Goal: Information Seeking & Learning: Learn about a topic

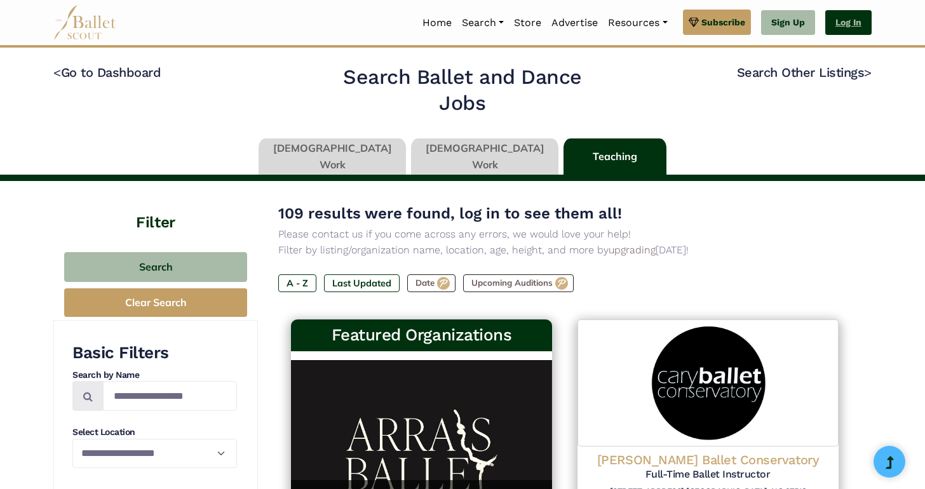
click at [850, 24] on link "Log In" at bounding box center [848, 22] width 46 height 25
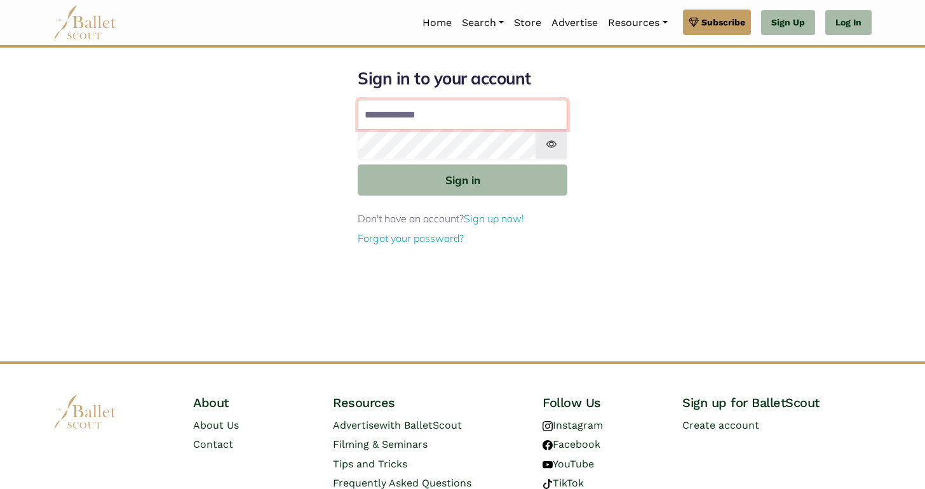
type input "**********"
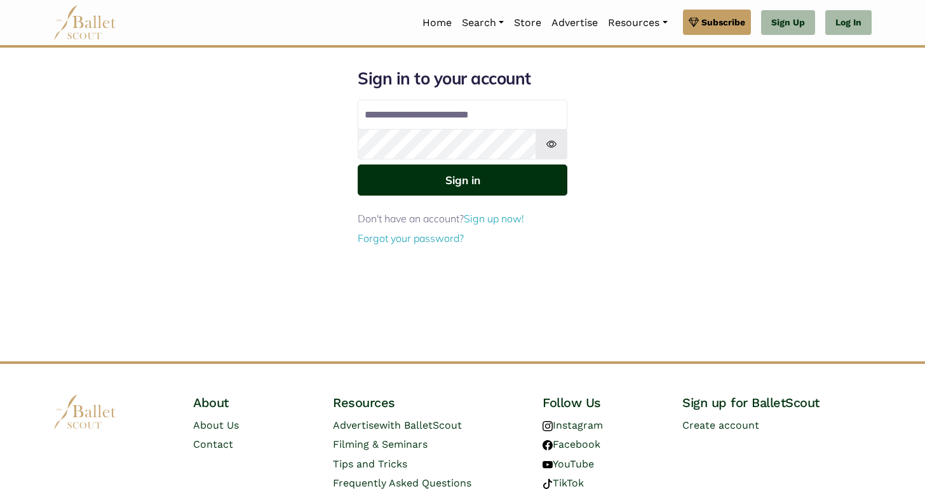
click at [490, 164] on button "Sign in" at bounding box center [463, 179] width 210 height 31
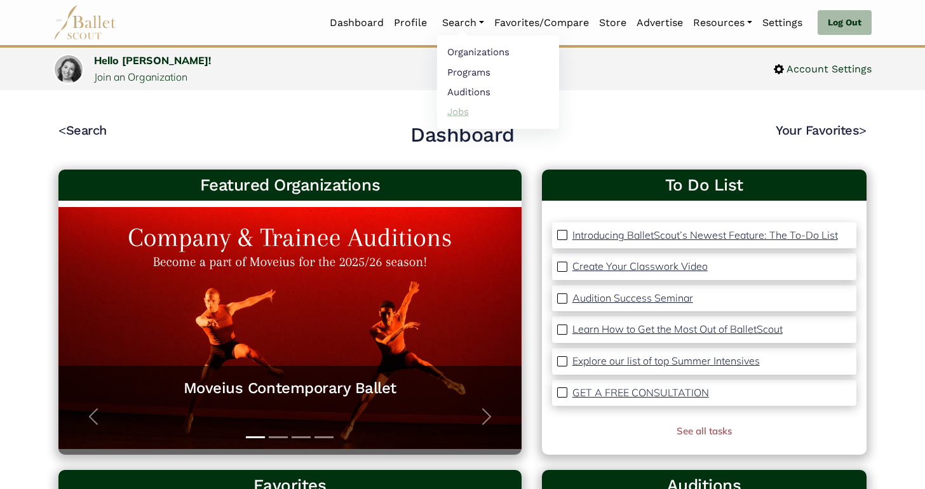
click at [466, 111] on link "Jobs" at bounding box center [498, 112] width 122 height 20
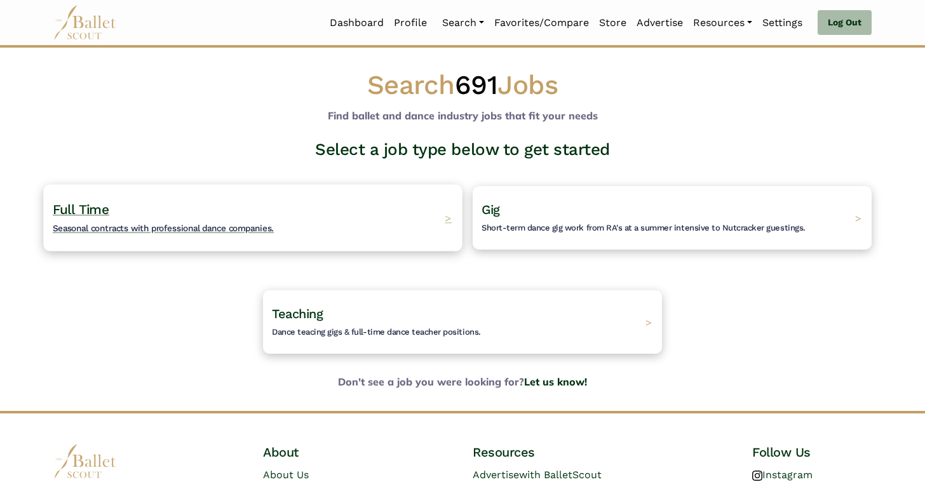
click at [438, 208] on div "Full Time Seasonal contracts with professional dance companies. >" at bounding box center [252, 217] width 419 height 67
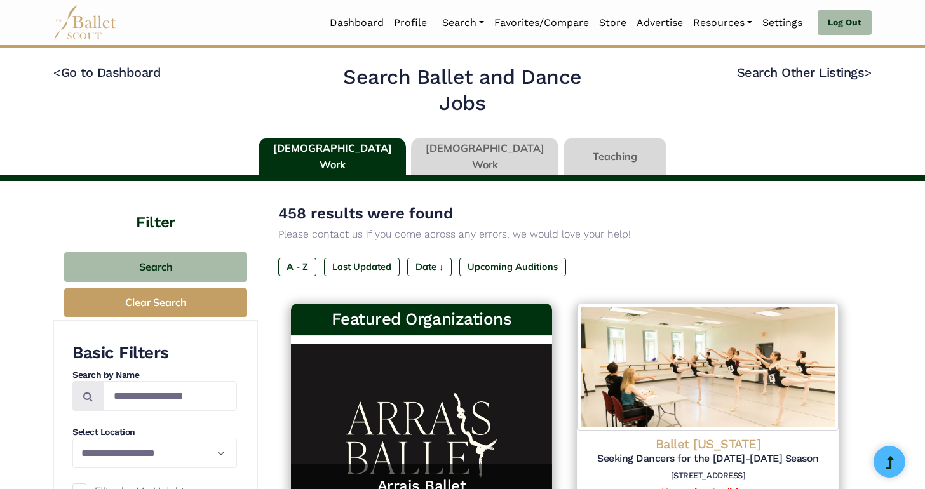
click at [381, 256] on div "458 results were found Please contact us if you come across any errors, we woul…" at bounding box center [564, 248] width 573 height 95
click at [375, 272] on label "Last Updated" at bounding box center [362, 267] width 76 height 18
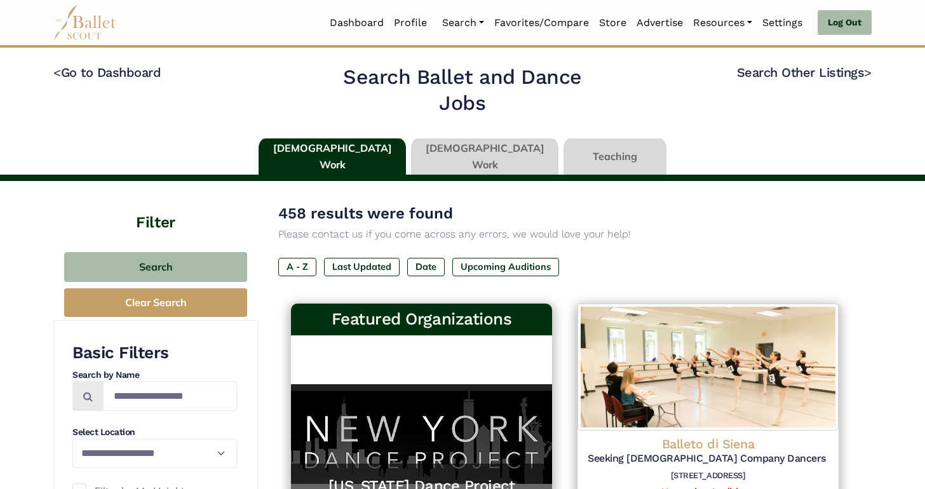
click at [459, 159] on link at bounding box center [484, 156] width 147 height 36
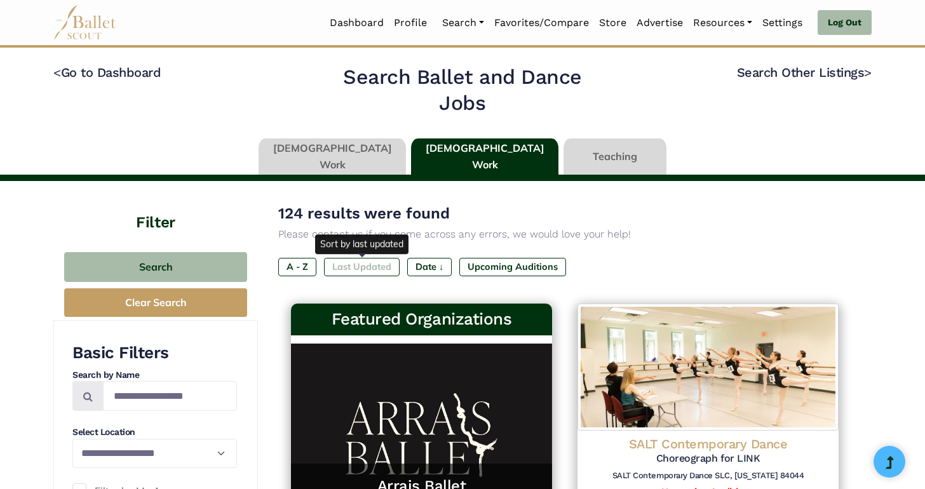
click at [371, 274] on label "Last Updated" at bounding box center [362, 267] width 76 height 18
